Goal: Task Accomplishment & Management: Manage account settings

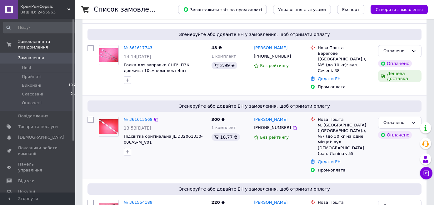
scroll to position [66, 0]
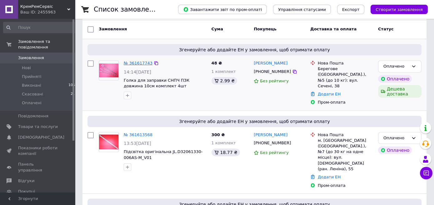
click at [132, 61] on link "№ 361617743" at bounding box center [138, 63] width 29 height 5
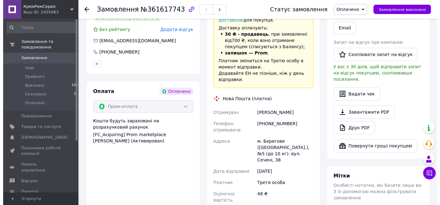
scroll to position [132, 0]
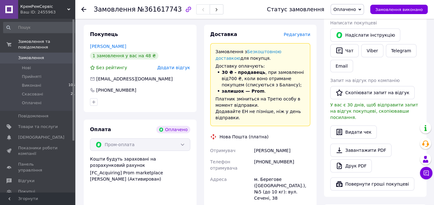
click at [299, 35] on span "Редагувати" at bounding box center [297, 34] width 27 height 5
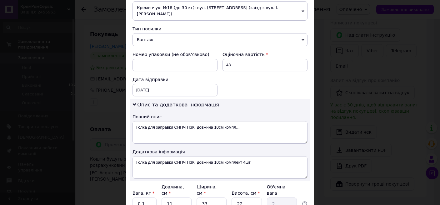
scroll to position [277, 0]
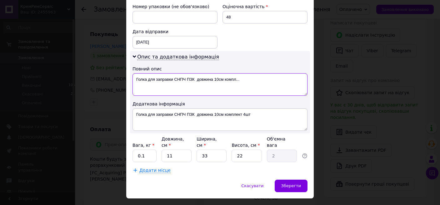
drag, startPoint x: 151, startPoint y: 70, endPoint x: 103, endPoint y: 68, distance: 48.4
click at [132, 73] on textarea "Голка для заправки СНПЧ ПЗК довжина 10см компл..." at bounding box center [219, 84] width 175 height 22
drag, startPoint x: 132, startPoint y: 72, endPoint x: 308, endPoint y: 88, distance: 176.9
click at [307, 88] on textarea "Документи заправки СНПЧ ПЗК довжина 10см компл..." at bounding box center [219, 84] width 175 height 22
click at [194, 73] on textarea "Документи заправки СНПЧ ПЗК довжина 10см компл..." at bounding box center [219, 84] width 175 height 22
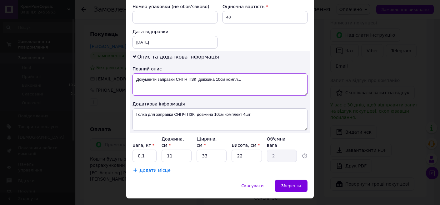
drag, startPoint x: 221, startPoint y: 70, endPoint x: 120, endPoint y: 65, distance: 101.6
click at [132, 73] on textarea "Документи заправки СНПЧ ПЗК довжина 10см компл..." at bounding box center [219, 84] width 175 height 22
type textarea "Документи заправки СНПЧ ПЗК довжина 10см компл..."
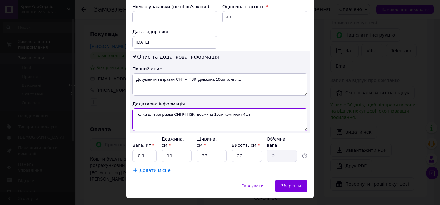
drag, startPoint x: 257, startPoint y: 106, endPoint x: 63, endPoint y: 100, distance: 194.3
click at [132, 108] on textarea "Голка для заправки СНПЧ ПЗК довжина 10см комплект 4шт" at bounding box center [219, 119] width 175 height 22
paste textarea "окументи заправки СНПЧ ПЗК довжина 10см"
type textarea "Документи заправки СНПЧ ПЗК довжина 10см"
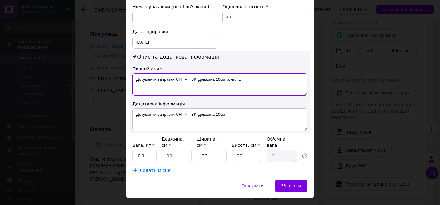
drag, startPoint x: 253, startPoint y: 71, endPoint x: 0, endPoint y: 64, distance: 253.0
click at [132, 73] on textarea "Документи заправки СНПЧ ПЗК довжина 10см компл..." at bounding box center [219, 84] width 175 height 22
paste textarea
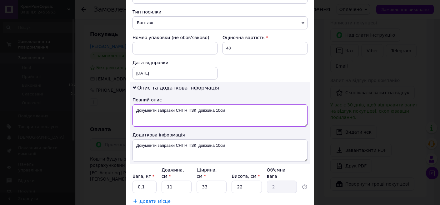
scroll to position [206, 0]
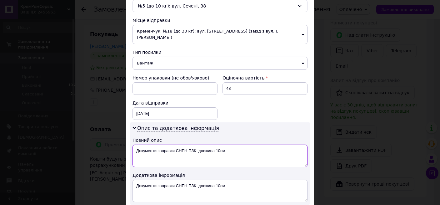
type textarea "Документи заправки СНПЧ ПЗК довжина 10см"
click at [147, 57] on span "Вантаж" at bounding box center [219, 63] width 175 height 13
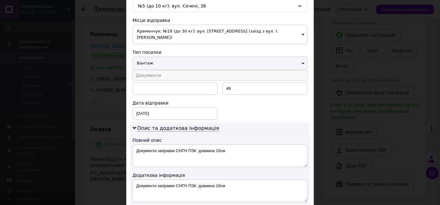
click at [146, 71] on li "Документи" at bounding box center [219, 75] width 175 height 9
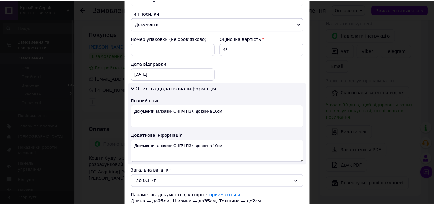
scroll to position [284, 0]
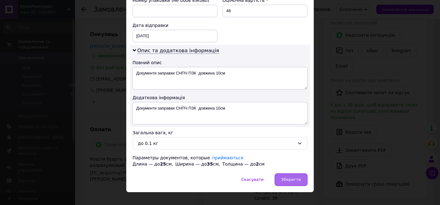
click at [287, 173] on div "Зберегти" at bounding box center [290, 179] width 33 height 12
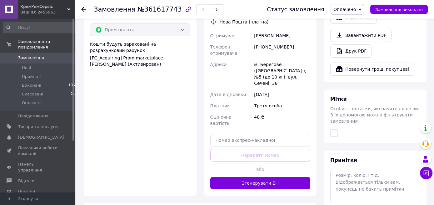
scroll to position [297, 0]
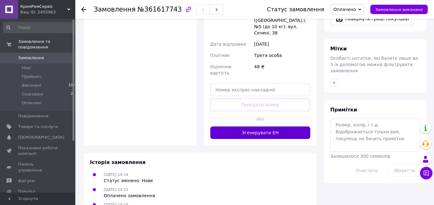
click at [255, 126] on button "Згенерувати ЕН" at bounding box center [260, 132] width 100 height 12
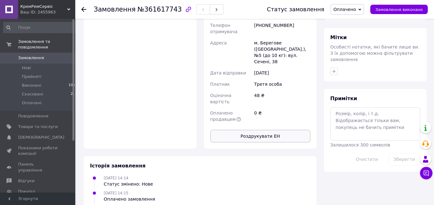
click at [248, 130] on button "Роздрукувати ЕН" at bounding box center [260, 136] width 100 height 12
click at [250, 10] on div "Замовлення №361617743" at bounding box center [174, 9] width 161 height 19
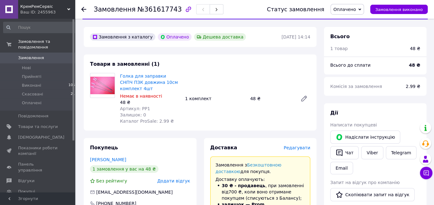
scroll to position [0, 0]
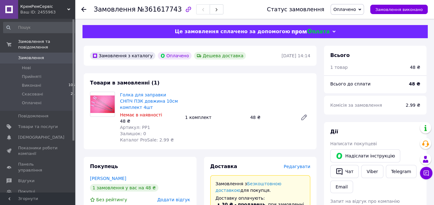
click at [85, 8] on icon at bounding box center [83, 9] width 5 height 5
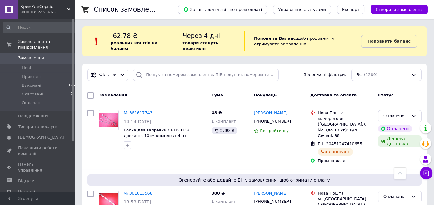
scroll to position [219, 0]
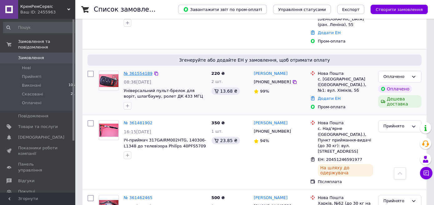
click at [136, 71] on link "№ 361554189" at bounding box center [138, 73] width 29 height 5
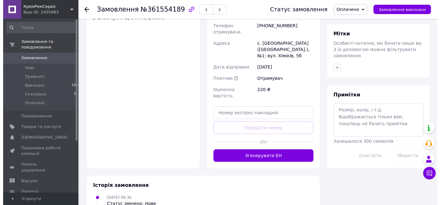
scroll to position [132, 0]
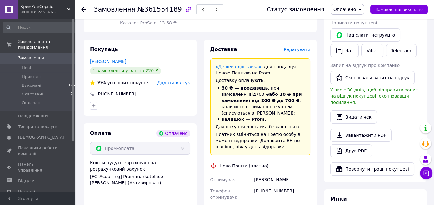
click at [301, 47] on span "Редагувати" at bounding box center [297, 49] width 27 height 5
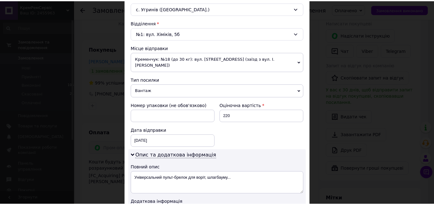
scroll to position [277, 0]
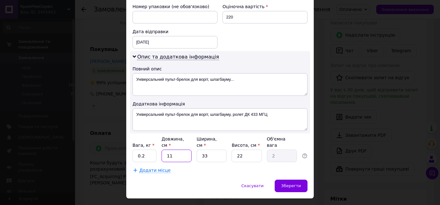
click at [171, 149] on input "11" at bounding box center [176, 155] width 30 height 12
drag, startPoint x: 178, startPoint y: 141, endPoint x: 115, endPoint y: 142, distance: 63.4
click at [161, 149] on input "11" at bounding box center [176, 155] width 30 height 12
type input "1"
type input "0.18"
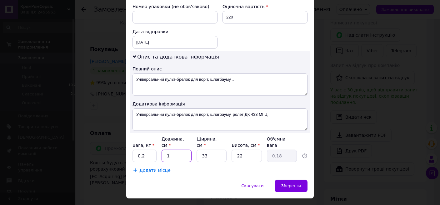
type input "10"
type input "1.82"
type input "10"
drag, startPoint x: 213, startPoint y: 142, endPoint x: 148, endPoint y: 151, distance: 66.2
click at [196, 150] on input "33" at bounding box center [211, 155] width 30 height 12
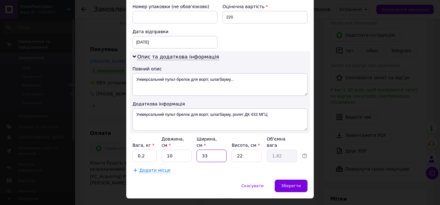
type input "1"
type input "0.1"
type input "10"
type input "0.55"
type input "10"
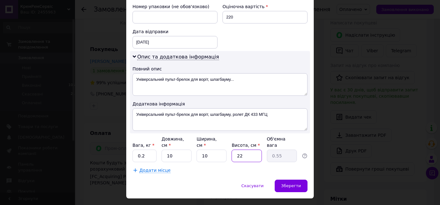
drag, startPoint x: 246, startPoint y: 139, endPoint x: 195, endPoint y: 149, distance: 51.8
click at [231, 149] on input "22" at bounding box center [246, 155] width 30 height 12
type input "1"
type input "0.1"
type input "10"
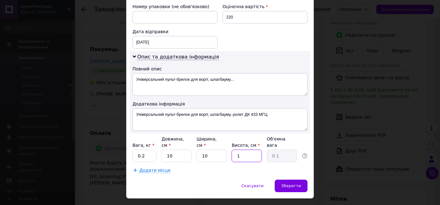
type input "0.25"
type input "10"
click at [195, 167] on div "Додати місце" at bounding box center [219, 170] width 175 height 6
click at [285, 183] on span "Зберегти" at bounding box center [291, 185] width 20 height 5
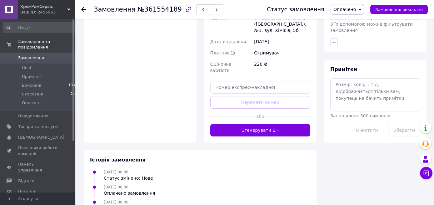
scroll to position [330, 0]
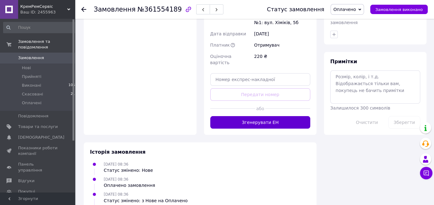
click at [236, 116] on button "Згенерувати ЕН" at bounding box center [260, 122] width 100 height 12
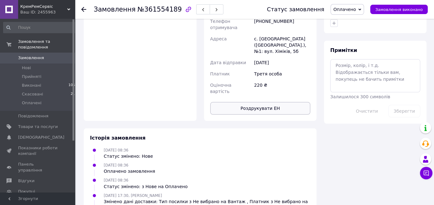
click at [254, 102] on button "Роздрукувати ЕН" at bounding box center [260, 108] width 100 height 12
click at [254, 9] on div "Замовлення №361554189" at bounding box center [174, 9] width 161 height 19
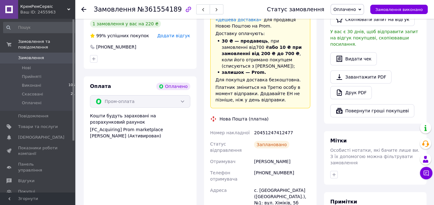
scroll to position [0, 0]
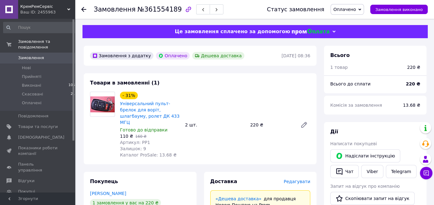
click at [84, 10] on use at bounding box center [83, 9] width 5 height 5
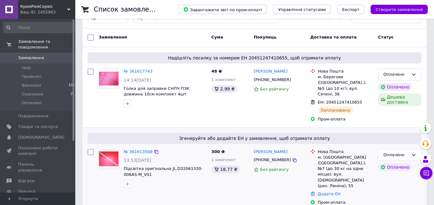
scroll to position [66, 0]
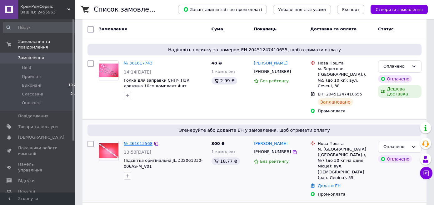
click at [143, 141] on link "№ 361613568" at bounding box center [138, 143] width 29 height 5
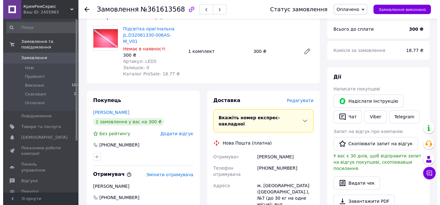
scroll to position [33, 0]
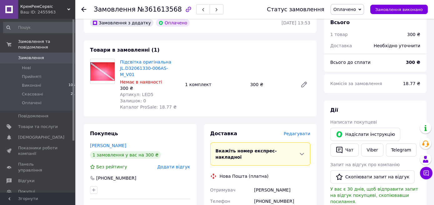
click at [292, 131] on span "Редагувати" at bounding box center [297, 133] width 27 height 5
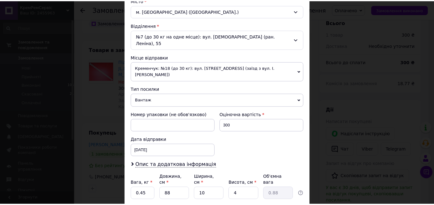
scroll to position [208, 0]
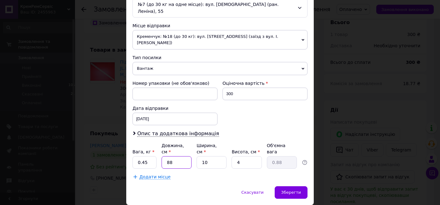
drag, startPoint x: 180, startPoint y: 140, endPoint x: 162, endPoint y: 141, distance: 17.5
click at [162, 156] on input "88" at bounding box center [176, 162] width 30 height 12
type input "7"
type input "0.1"
type input "75"
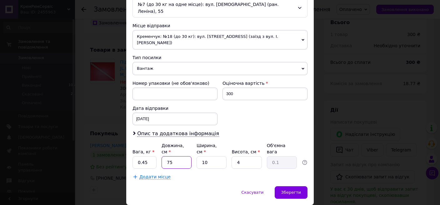
type input "0.75"
type input "75"
drag, startPoint x: 239, startPoint y: 141, endPoint x: 198, endPoint y: 147, distance: 41.7
click at [231, 156] on input "4" at bounding box center [246, 162] width 30 height 12
type input "2"
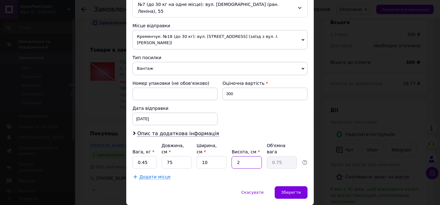
type input "0.38"
type input "2"
click at [183, 186] on div "Скасувати   Зберегти" at bounding box center [219, 195] width 187 height 19
click at [283, 190] on span "Зберегти" at bounding box center [291, 192] width 20 height 5
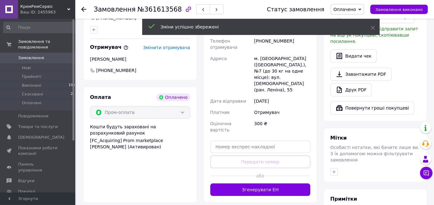
scroll to position [198, 0]
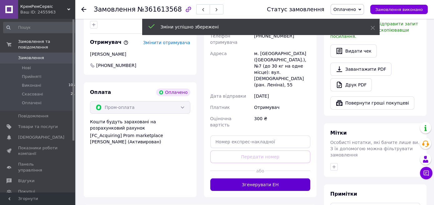
click at [245, 178] on button "Згенерувати ЕН" at bounding box center [260, 184] width 100 height 12
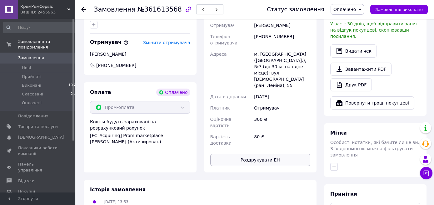
click at [229, 153] on button "Роздрукувати ЕН" at bounding box center [260, 159] width 100 height 12
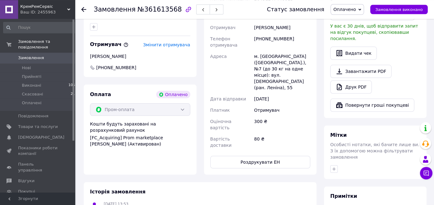
scroll to position [132, 0]
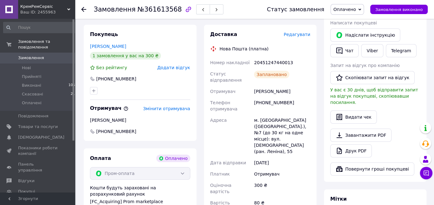
click at [250, 7] on div "Замовлення №361613568" at bounding box center [174, 9] width 161 height 19
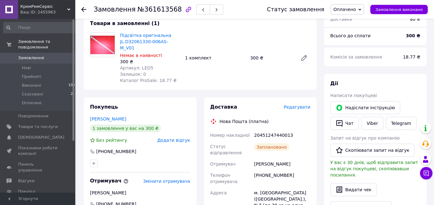
scroll to position [0, 0]
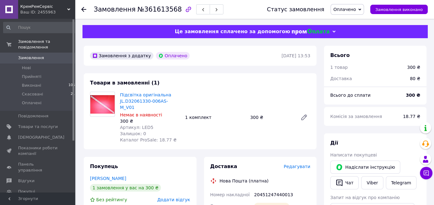
click at [85, 9] on icon at bounding box center [83, 9] width 5 height 5
